Goal: Complete application form

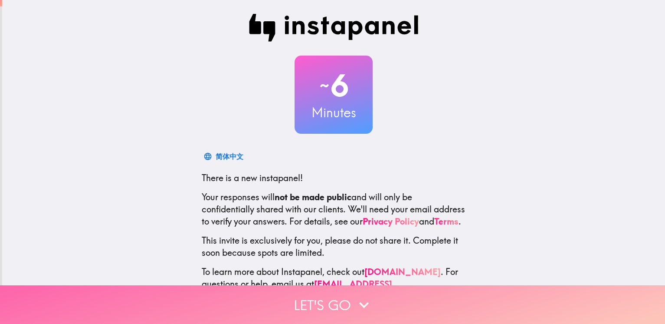
click at [369, 286] on button "Let's go" at bounding box center [332, 304] width 665 height 39
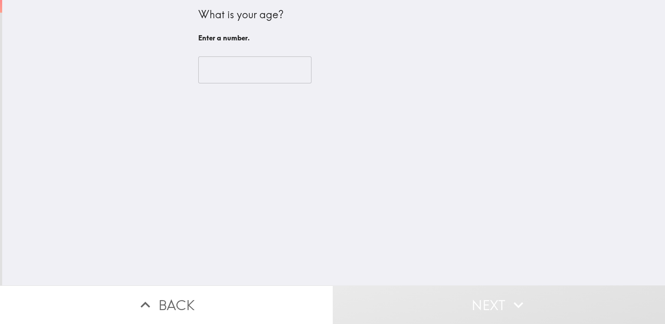
click at [234, 63] on input "number" at bounding box center [254, 69] width 113 height 27
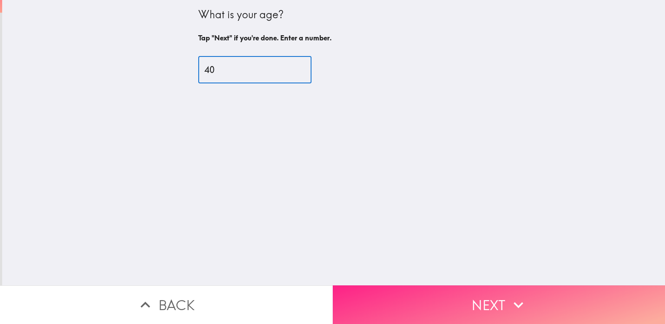
type input "40"
click at [498, 289] on button "Next" at bounding box center [499, 304] width 333 height 39
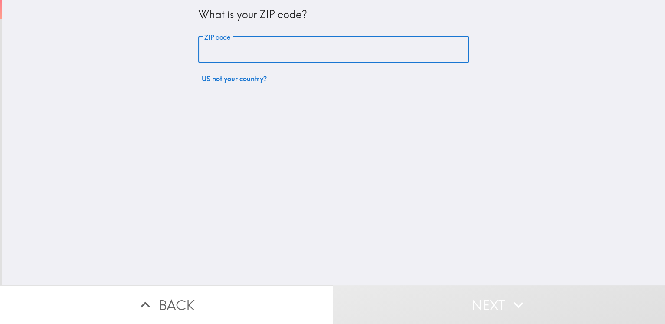
click at [276, 53] on input "ZIP code" at bounding box center [333, 49] width 271 height 27
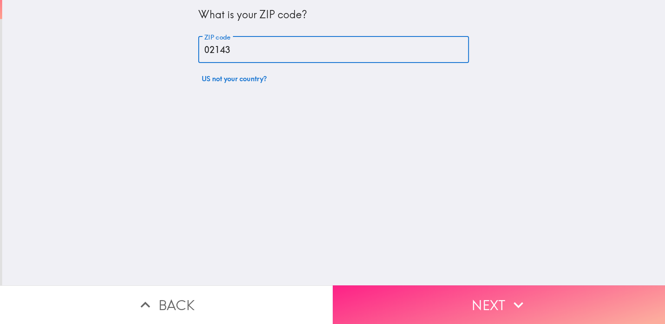
type input "02143"
click at [440, 300] on button "Next" at bounding box center [499, 304] width 333 height 39
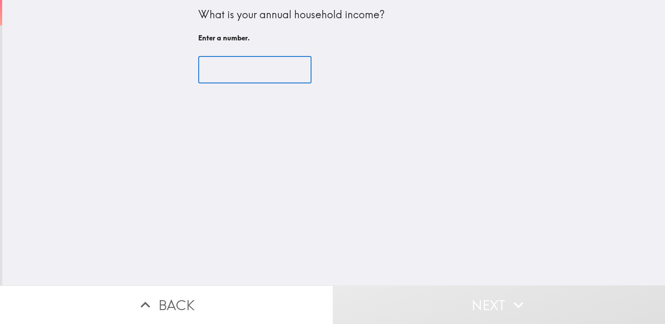
click at [249, 59] on input "number" at bounding box center [254, 69] width 113 height 27
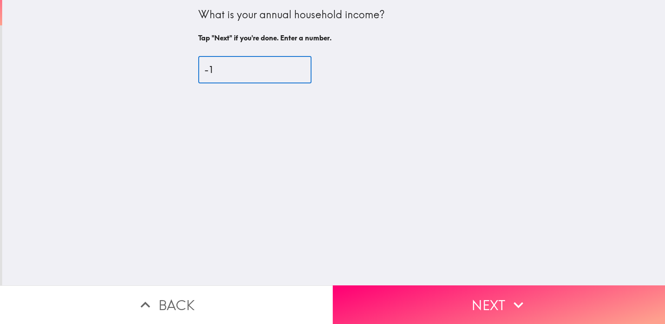
click at [301, 72] on input "-1" at bounding box center [254, 69] width 113 height 27
type input "0"
click at [302, 69] on input "0" at bounding box center [254, 69] width 113 height 27
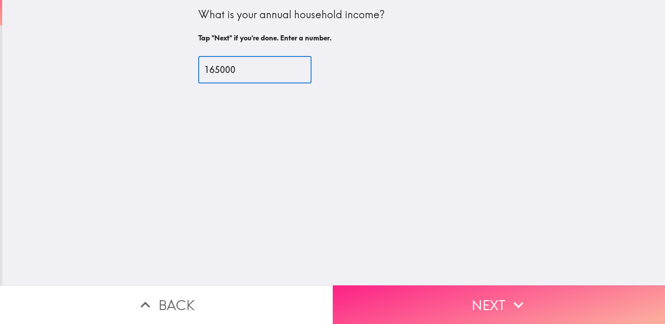
type input "165000"
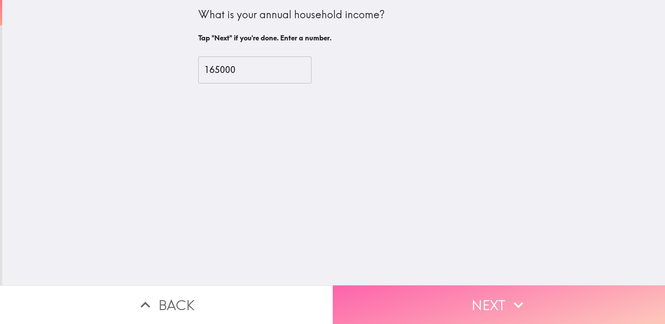
click at [445, 305] on button "Next" at bounding box center [499, 304] width 333 height 39
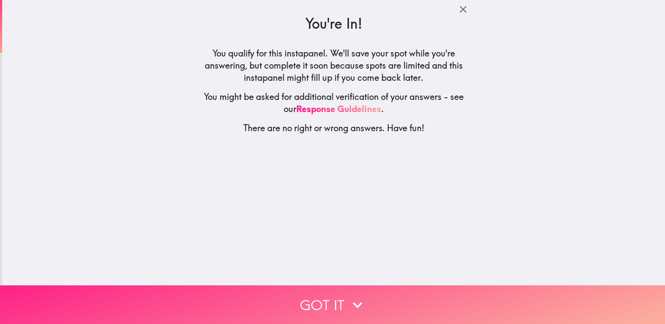
click at [333, 306] on button "Got it" at bounding box center [332, 304] width 665 height 39
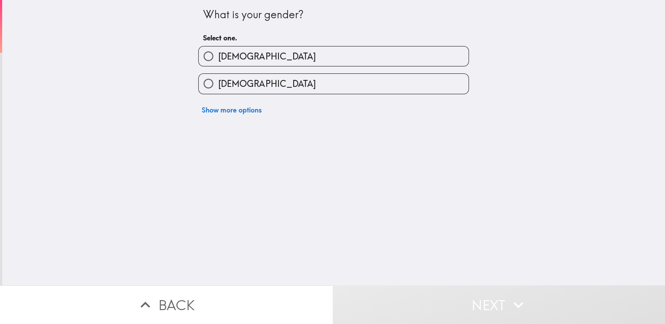
click at [277, 57] on label "[DEMOGRAPHIC_DATA]" at bounding box center [334, 56] width 270 height 20
click at [218, 57] on input "[DEMOGRAPHIC_DATA]" at bounding box center [209, 56] width 20 height 20
radio input "true"
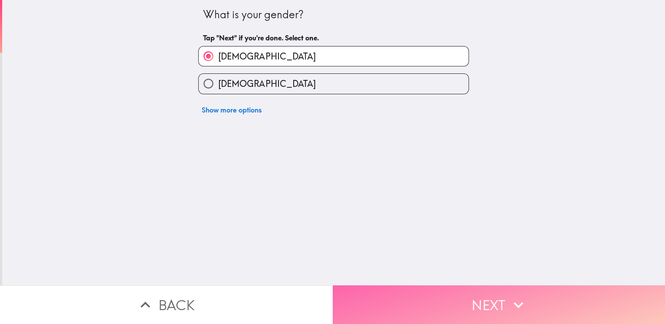
click at [390, 286] on button "Next" at bounding box center [499, 304] width 333 height 39
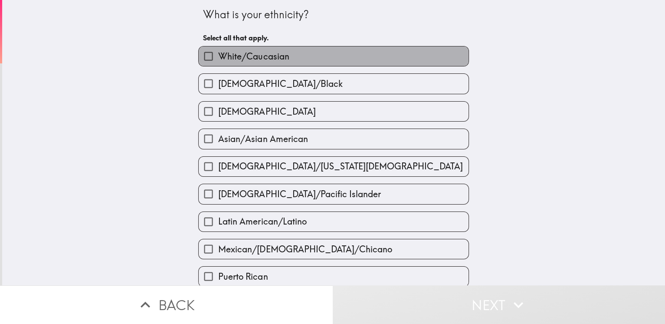
click at [275, 53] on span "White/Caucasian" at bounding box center [253, 56] width 71 height 12
click at [218, 53] on input "White/Caucasian" at bounding box center [209, 56] width 20 height 20
checkbox input "true"
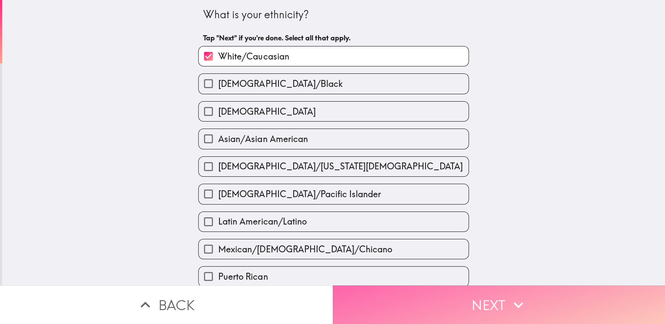
click at [388, 306] on button "Next" at bounding box center [499, 304] width 333 height 39
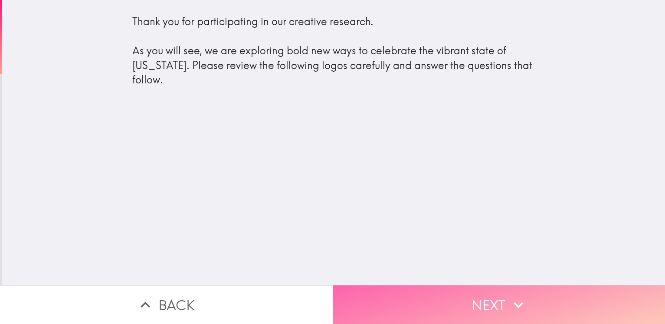
click at [404, 305] on button "Next" at bounding box center [499, 304] width 333 height 39
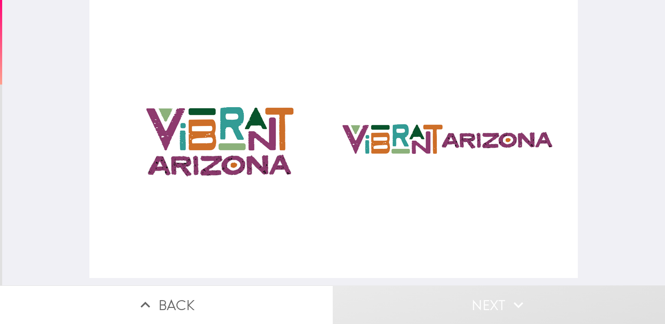
click at [237, 157] on div at bounding box center [333, 139] width 489 height 278
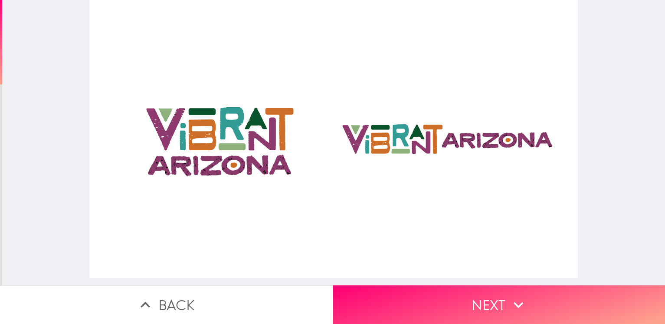
click at [204, 136] on div at bounding box center [333, 139] width 489 height 278
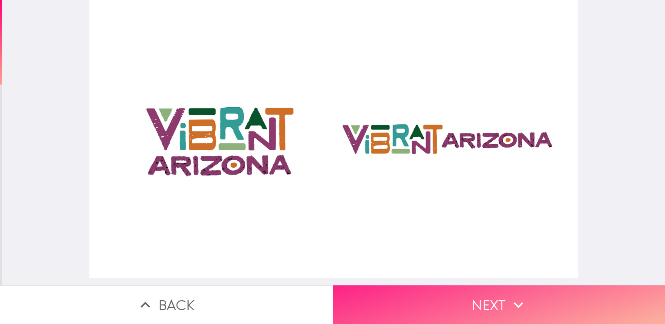
click at [417, 305] on button "Next" at bounding box center [499, 304] width 333 height 39
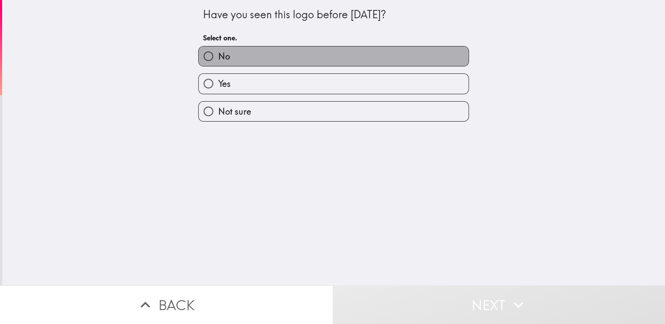
click at [250, 58] on label "No" at bounding box center [334, 56] width 270 height 20
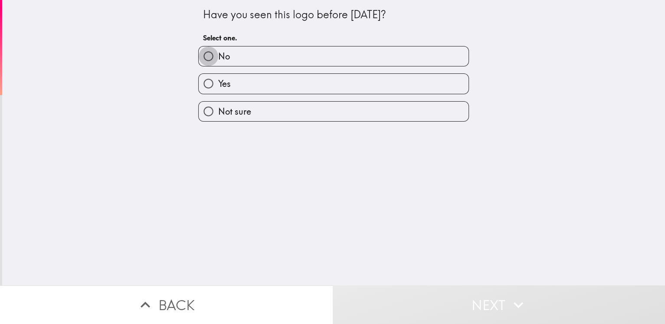
click at [199, 56] on input "No" at bounding box center [209, 56] width 20 height 20
radio input "true"
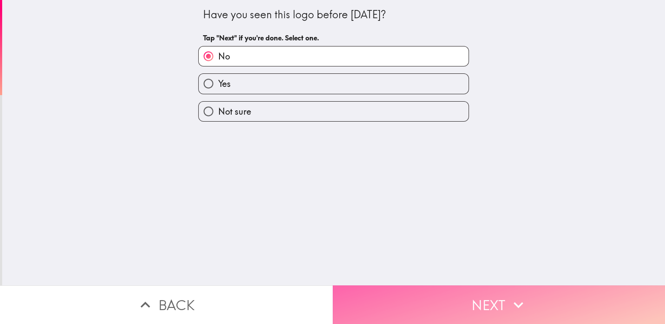
drag, startPoint x: 410, startPoint y: 296, endPoint x: 404, endPoint y: 294, distance: 5.9
click at [408, 296] on button "Next" at bounding box center [499, 304] width 333 height 39
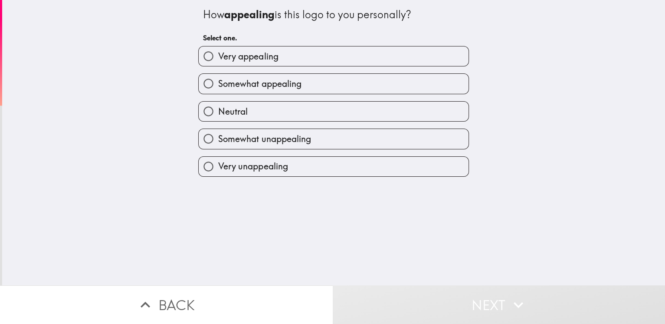
click at [270, 56] on span "Very appealing" at bounding box center [248, 56] width 60 height 12
click at [218, 56] on input "Very appealing" at bounding box center [209, 56] width 20 height 20
radio input "true"
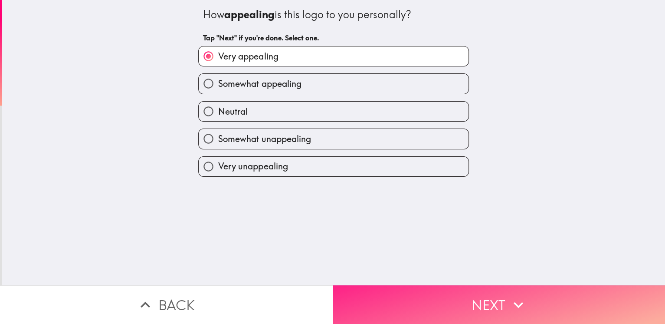
click at [445, 294] on button "Next" at bounding box center [499, 304] width 333 height 39
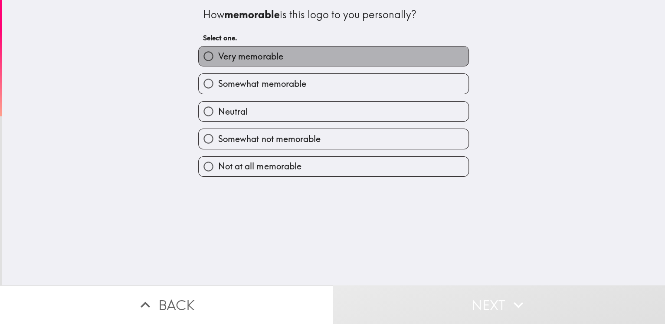
click at [262, 57] on span "Very memorable" at bounding box center [250, 56] width 65 height 12
click at [218, 57] on input "Very memorable" at bounding box center [209, 56] width 20 height 20
radio input "true"
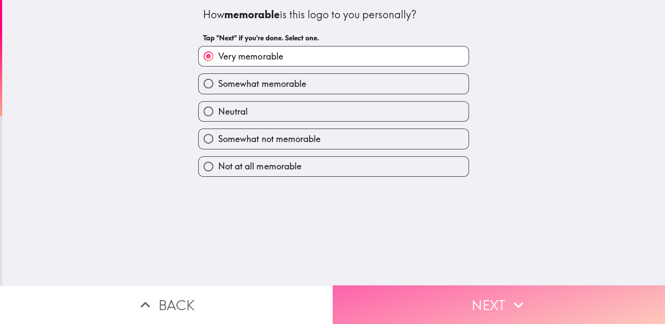
click at [394, 307] on button "Next" at bounding box center [499, 304] width 333 height 39
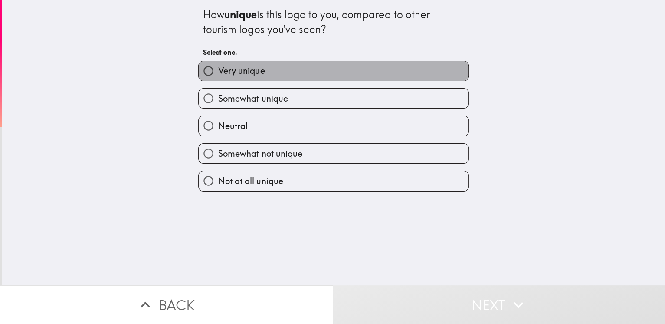
click at [280, 73] on label "Very unique" at bounding box center [334, 71] width 270 height 20
click at [218, 73] on input "Very unique" at bounding box center [209, 71] width 20 height 20
radio input "true"
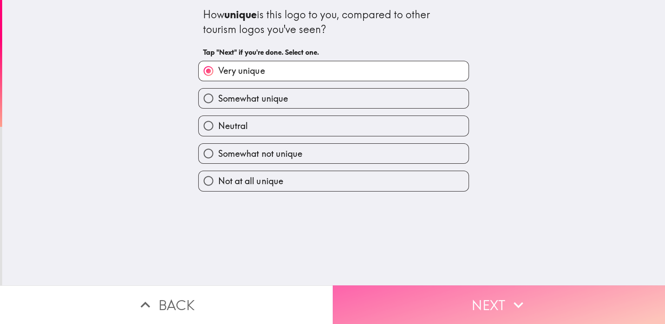
click at [422, 298] on button "Next" at bounding box center [499, 304] width 333 height 39
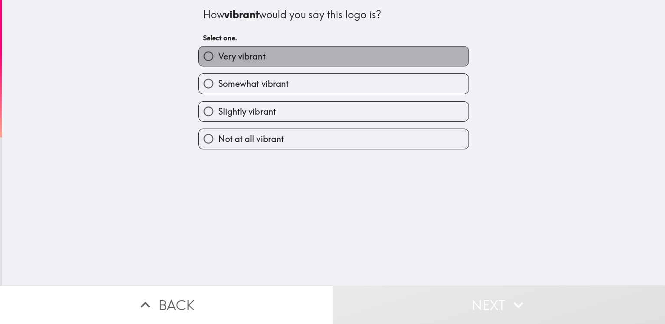
click at [260, 62] on label "Very vibrant" at bounding box center [334, 56] width 270 height 20
click at [218, 62] on input "Very vibrant" at bounding box center [209, 56] width 20 height 20
radio input "true"
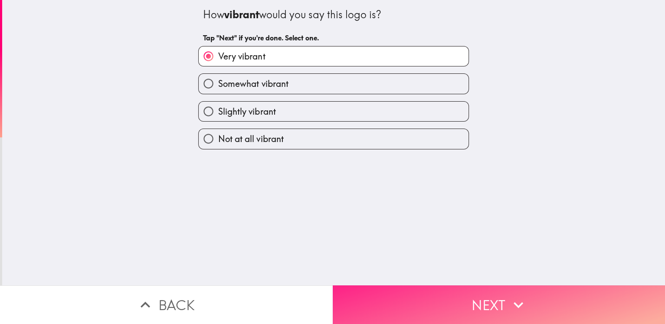
click at [398, 296] on button "Next" at bounding box center [499, 304] width 333 height 39
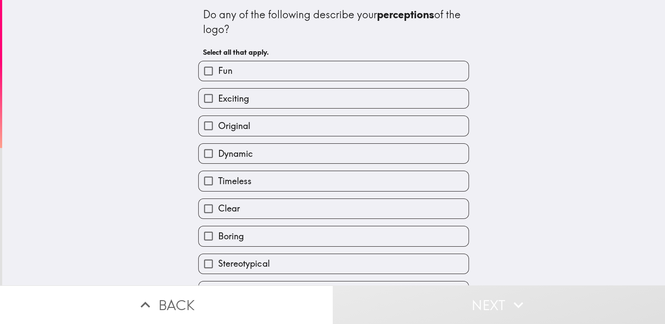
click at [254, 101] on label "Exciting" at bounding box center [334, 99] width 270 height 20
click at [218, 101] on input "Exciting" at bounding box center [209, 99] width 20 height 20
checkbox input "true"
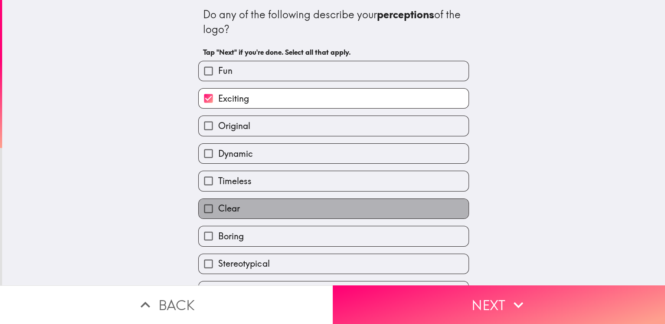
click at [234, 210] on label "Clear" at bounding box center [334, 209] width 270 height 20
click at [218, 210] on input "Clear" at bounding box center [209, 209] width 20 height 20
checkbox input "true"
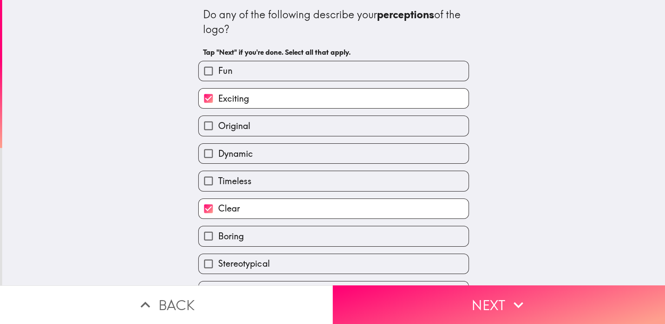
click at [234, 148] on span "Dynamic" at bounding box center [235, 154] width 35 height 12
click at [218, 148] on input "Dynamic" at bounding box center [209, 154] width 20 height 20
checkbox input "true"
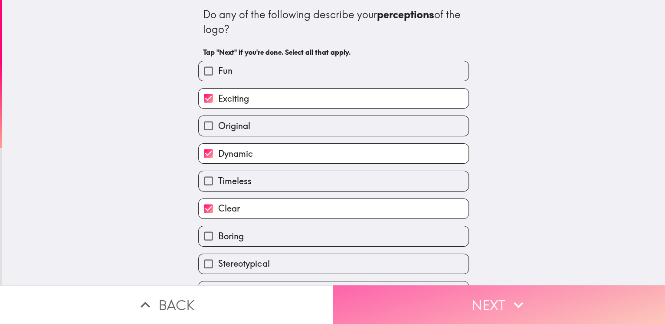
click at [423, 301] on button "Next" at bounding box center [499, 304] width 333 height 39
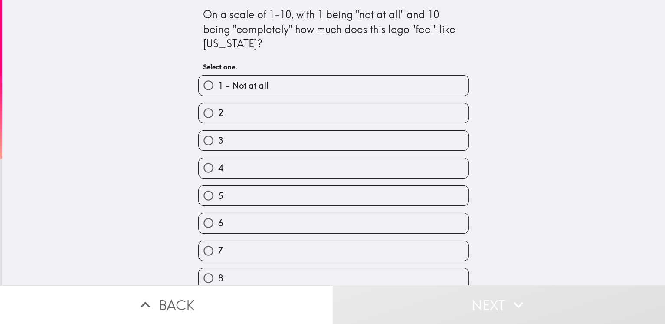
scroll to position [64, 0]
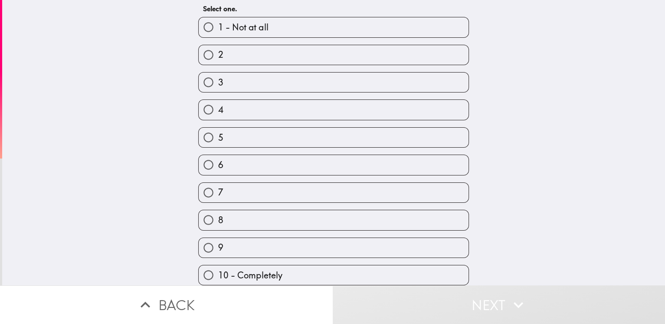
click at [223, 238] on label "9" at bounding box center [334, 248] width 270 height 20
click at [218, 238] on input "9" at bounding box center [209, 248] width 20 height 20
radio input "true"
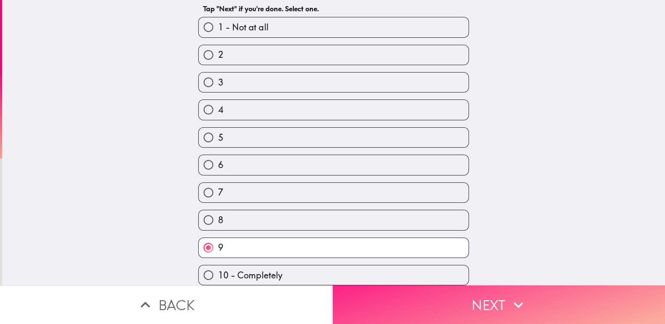
click at [373, 287] on button "Next" at bounding box center [499, 304] width 333 height 39
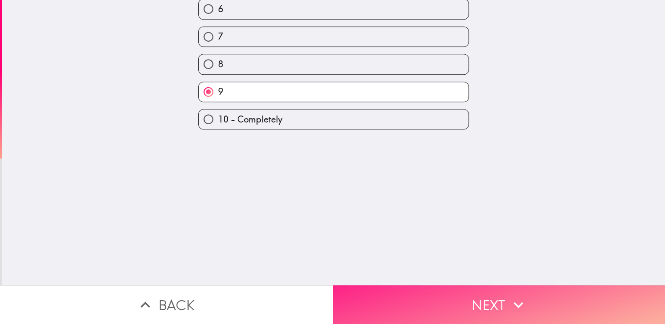
scroll to position [0, 0]
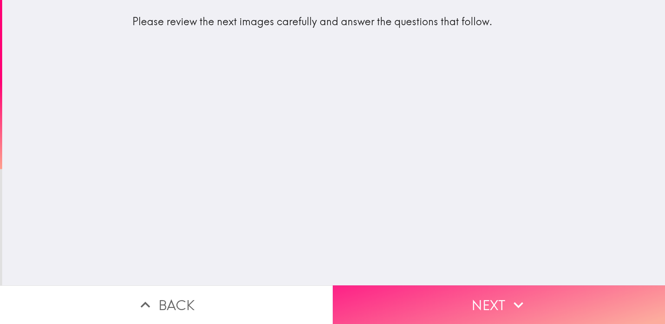
click at [427, 308] on button "Next" at bounding box center [499, 304] width 333 height 39
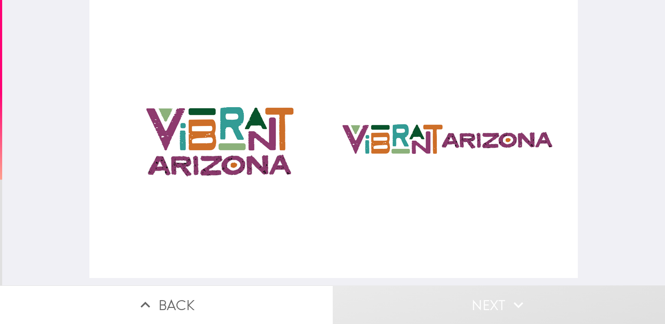
click at [228, 141] on div at bounding box center [333, 139] width 489 height 278
click at [236, 168] on div at bounding box center [333, 139] width 489 height 278
click at [218, 142] on div at bounding box center [333, 139] width 489 height 278
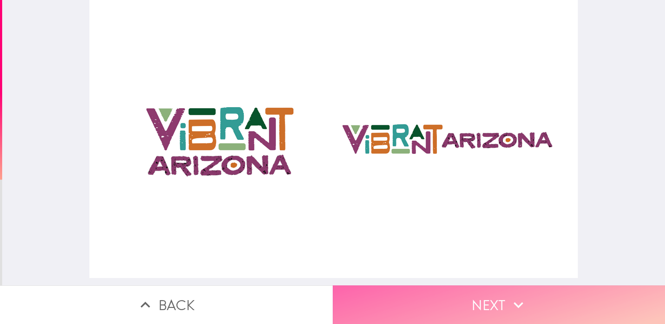
click at [421, 292] on button "Next" at bounding box center [499, 304] width 333 height 39
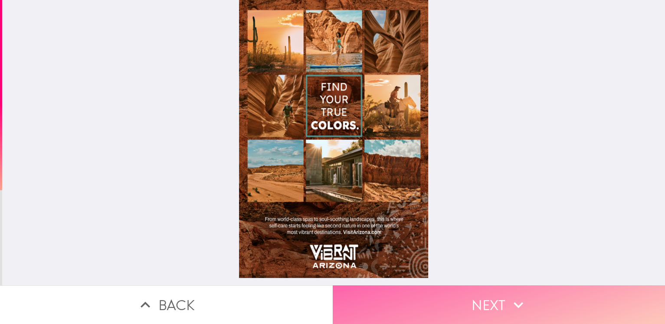
click at [405, 300] on button "Next" at bounding box center [499, 304] width 333 height 39
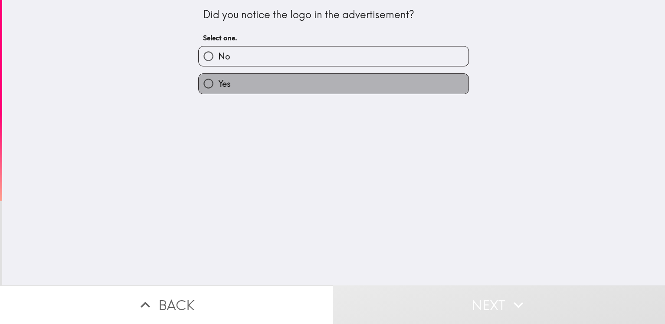
click at [256, 81] on label "Yes" at bounding box center [334, 84] width 270 height 20
click at [218, 81] on input "Yes" at bounding box center [209, 84] width 20 height 20
radio input "true"
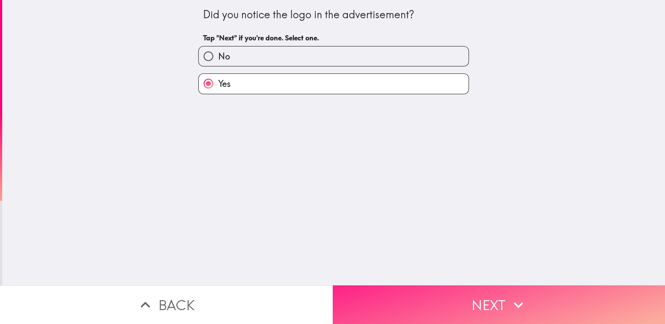
click at [393, 303] on button "Next" at bounding box center [499, 304] width 333 height 39
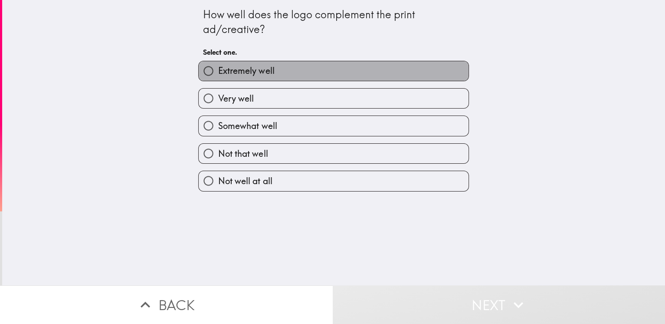
click at [263, 73] on span "Extremely well" at bounding box center [246, 71] width 56 height 12
click at [218, 73] on input "Extremely well" at bounding box center [209, 71] width 20 height 20
radio input "true"
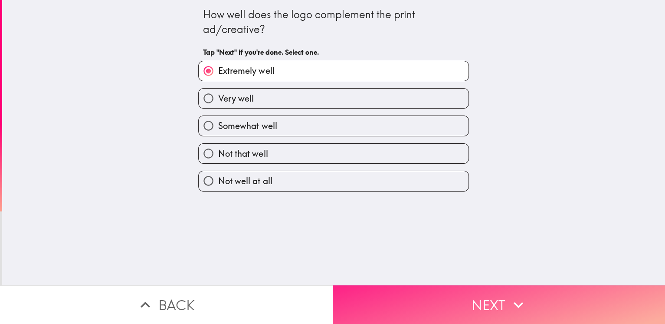
click at [399, 305] on button "Next" at bounding box center [499, 304] width 333 height 39
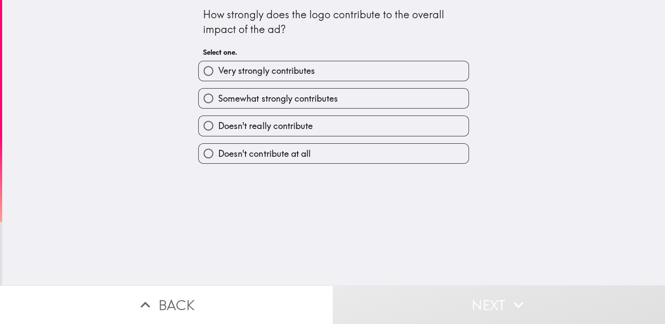
click at [297, 73] on span "Very strongly contributes" at bounding box center [266, 71] width 96 height 12
click at [218, 73] on input "Very strongly contributes" at bounding box center [209, 71] width 20 height 20
radio input "true"
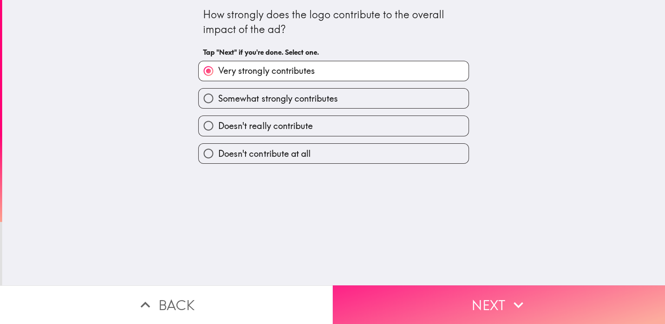
click at [405, 293] on button "Next" at bounding box center [499, 304] width 333 height 39
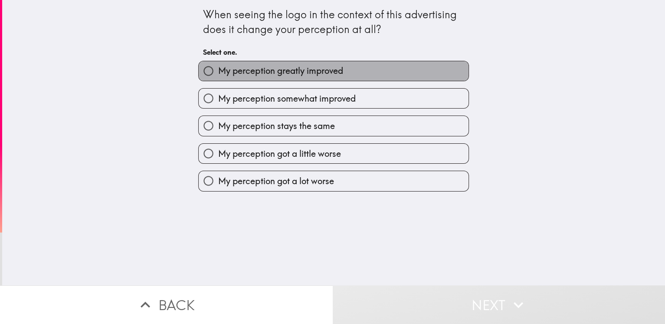
click at [318, 72] on span "My perception greatly improved" at bounding box center [280, 71] width 125 height 12
click at [218, 72] on input "My perception greatly improved" at bounding box center [209, 71] width 20 height 20
radio input "true"
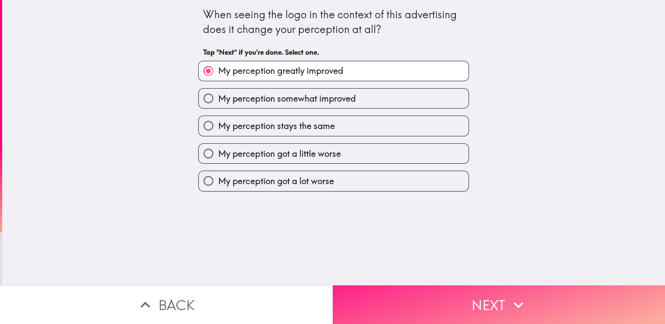
click at [408, 292] on button "Next" at bounding box center [499, 304] width 333 height 39
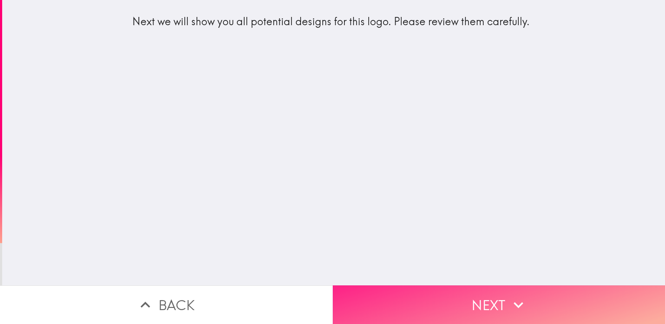
click at [374, 306] on button "Next" at bounding box center [499, 304] width 333 height 39
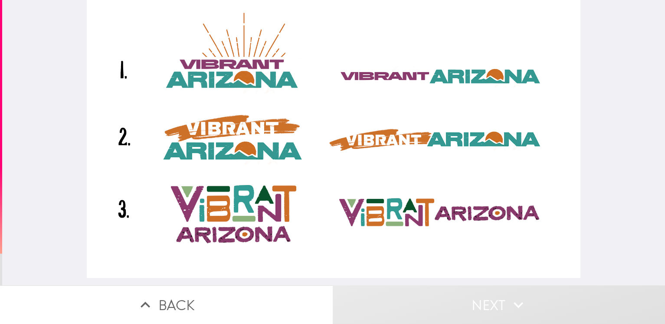
click at [248, 216] on div at bounding box center [334, 139] width 494 height 278
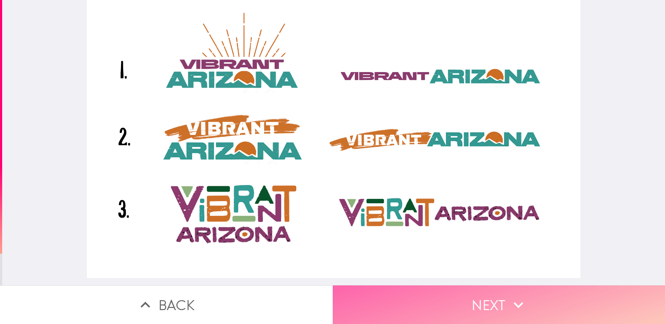
click at [422, 306] on button "Next" at bounding box center [499, 304] width 333 height 39
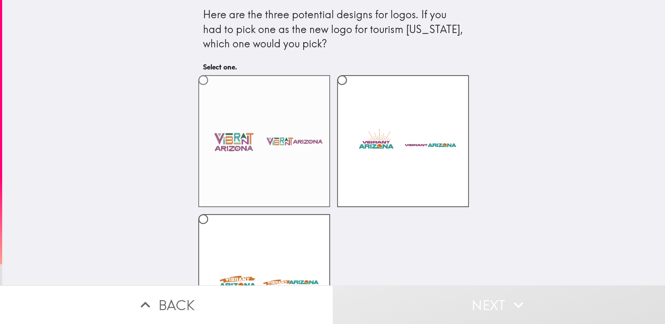
click at [253, 169] on label at bounding box center [264, 141] width 132 height 132
click at [213, 90] on input "radio" at bounding box center [204, 80] width 20 height 20
radio input "true"
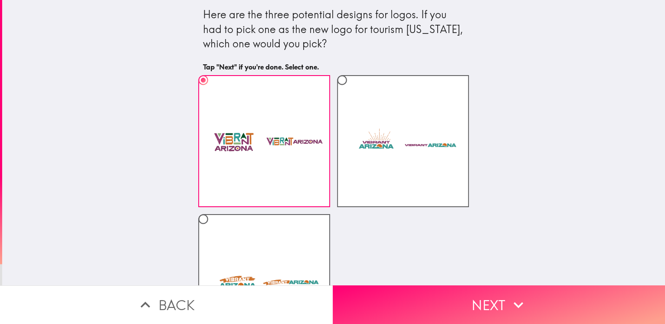
scroll to position [69, 0]
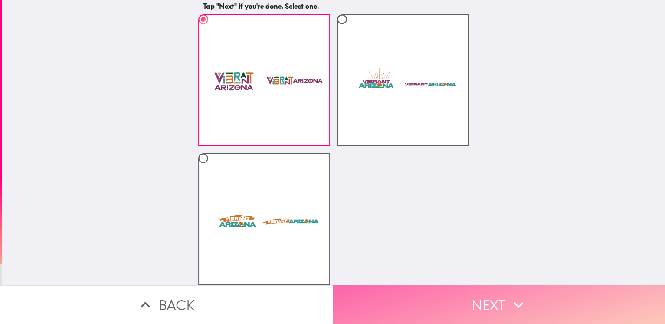
click at [411, 294] on button "Next" at bounding box center [499, 304] width 333 height 39
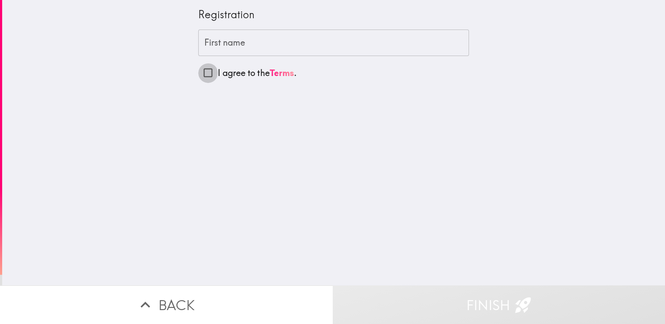
click at [199, 74] on input "I agree to the Terms ." at bounding box center [208, 73] width 20 height 20
checkbox input "true"
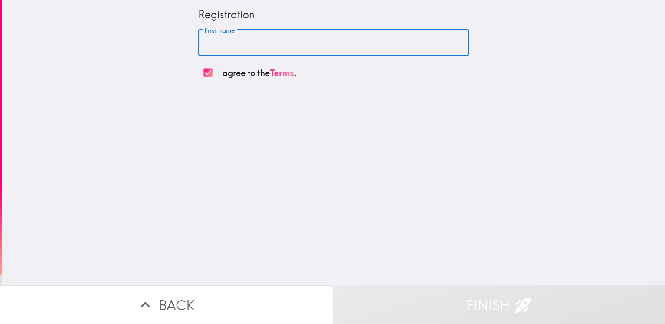
click at [259, 42] on input "First name" at bounding box center [333, 43] width 271 height 27
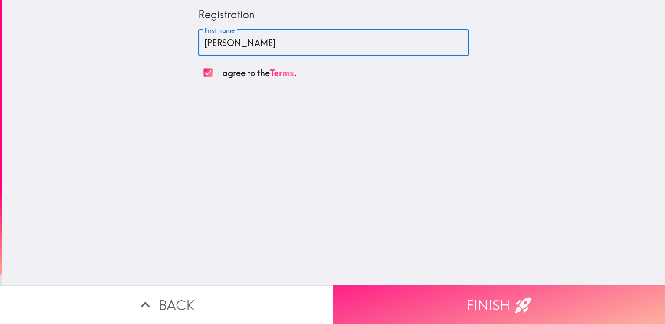
type input "[PERSON_NAME]"
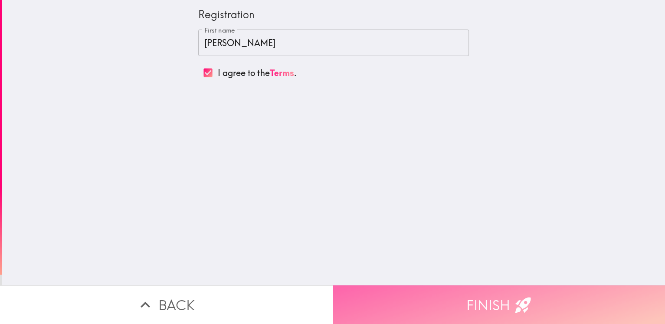
click at [436, 300] on button "Finish" at bounding box center [499, 304] width 333 height 39
